Goal: Navigation & Orientation: Find specific page/section

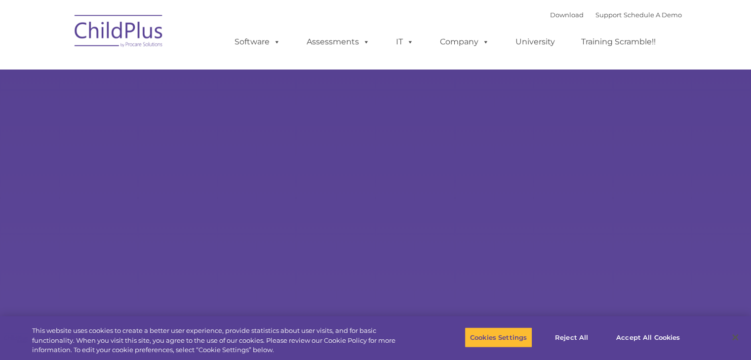
select select "MEDIUM"
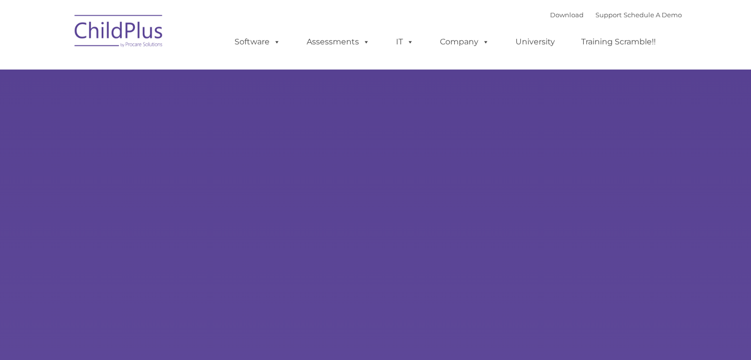
type input ""
select select "MEDIUM"
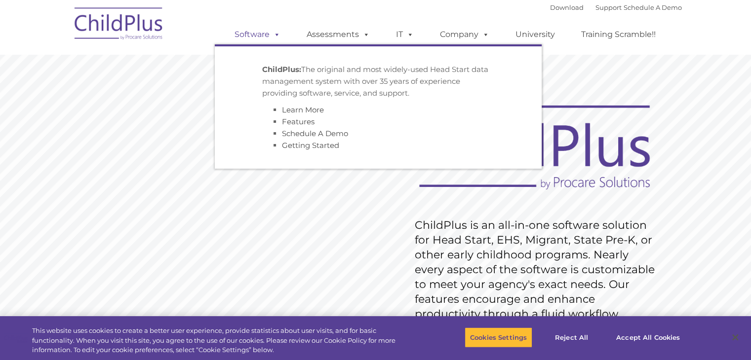
click at [258, 37] on link "Software" at bounding box center [258, 35] width 66 height 20
